Goal: Browse casually: Explore the website without a specific task or goal

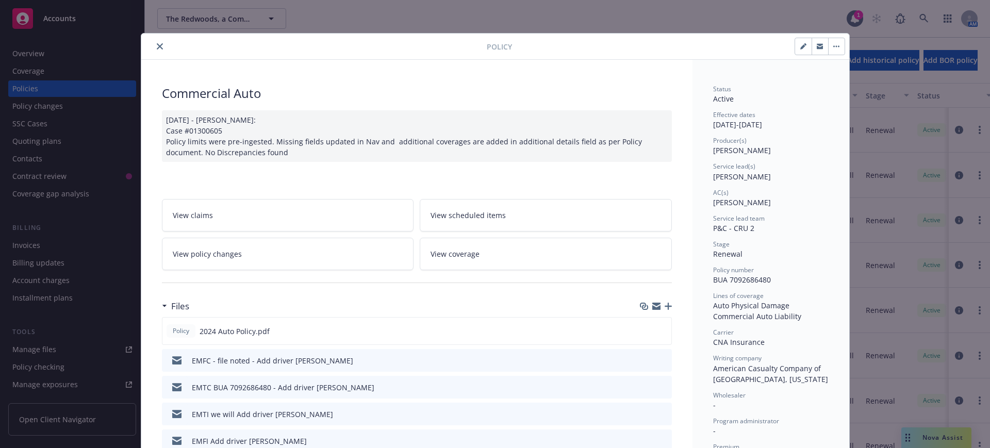
scroll to position [75, 0]
